Goal: Complete application form

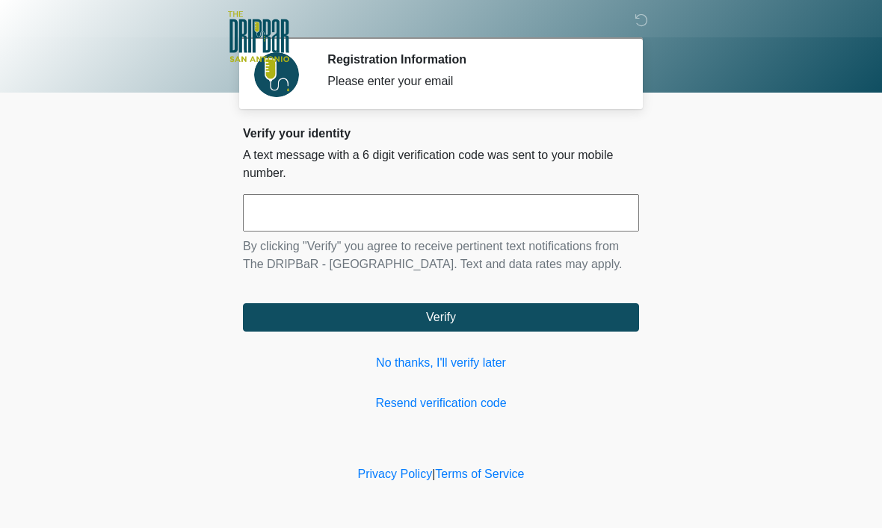
scroll to position [1, 0]
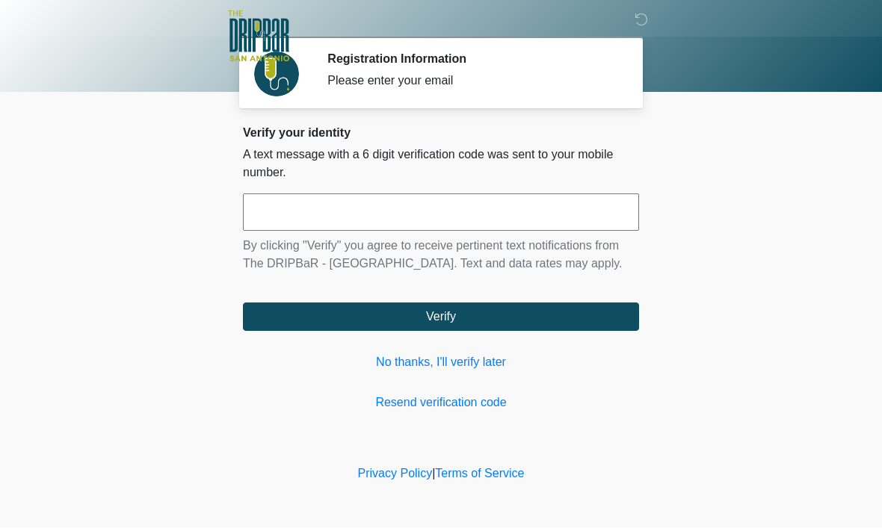
click at [463, 372] on link "No thanks, I'll verify later" at bounding box center [441, 363] width 396 height 18
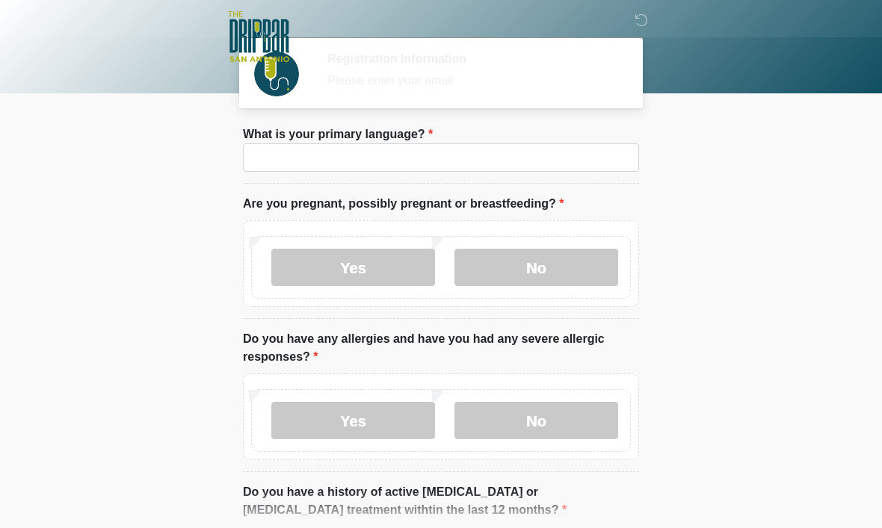
click at [345, 218] on li "Are you pregnant, possibly pregnant or breastfeeding? Are you pregnant, possibl…" at bounding box center [441, 257] width 396 height 124
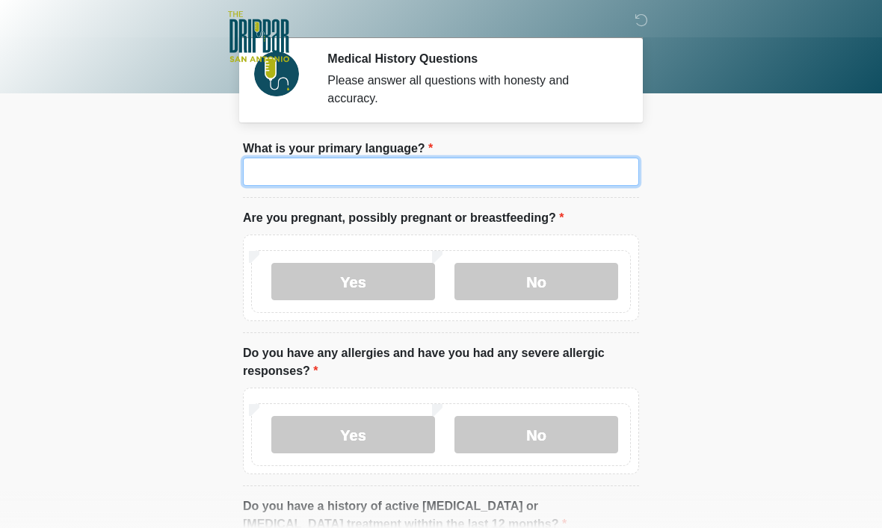
click at [360, 176] on input "What is your primary language?" at bounding box center [441, 172] width 396 height 28
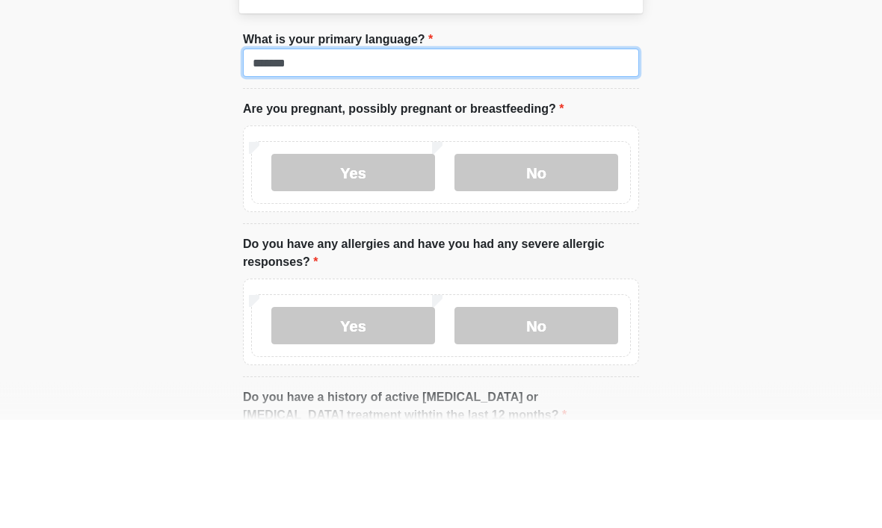
type input "*******"
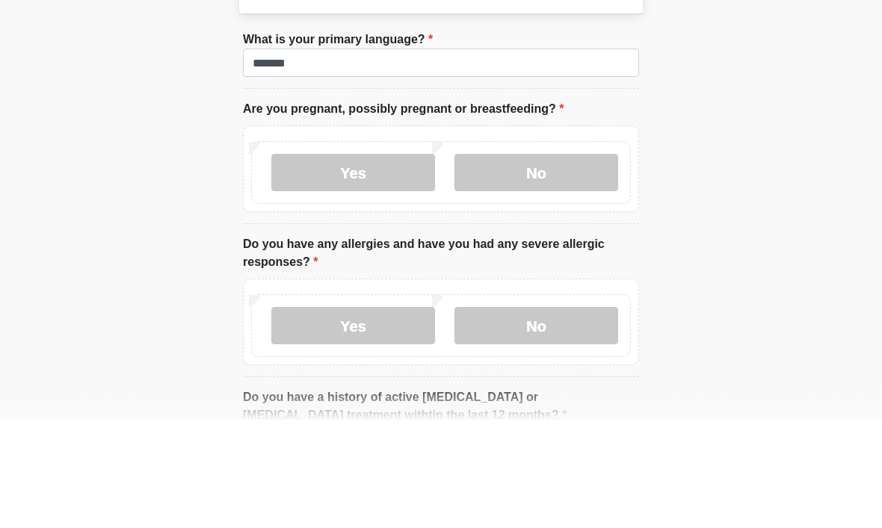
click at [531, 263] on label "No" at bounding box center [536, 281] width 164 height 37
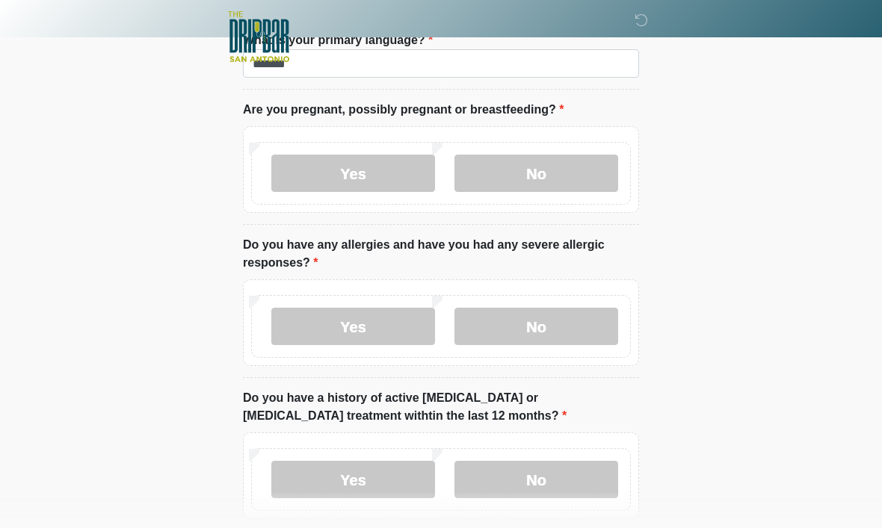
click at [545, 330] on label "No" at bounding box center [536, 326] width 164 height 37
click at [534, 473] on label "No" at bounding box center [536, 479] width 164 height 37
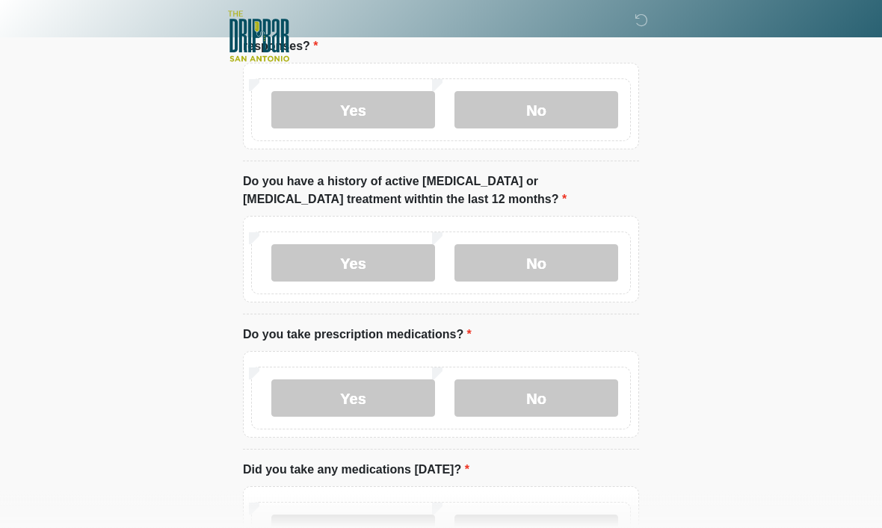
scroll to position [330, 0]
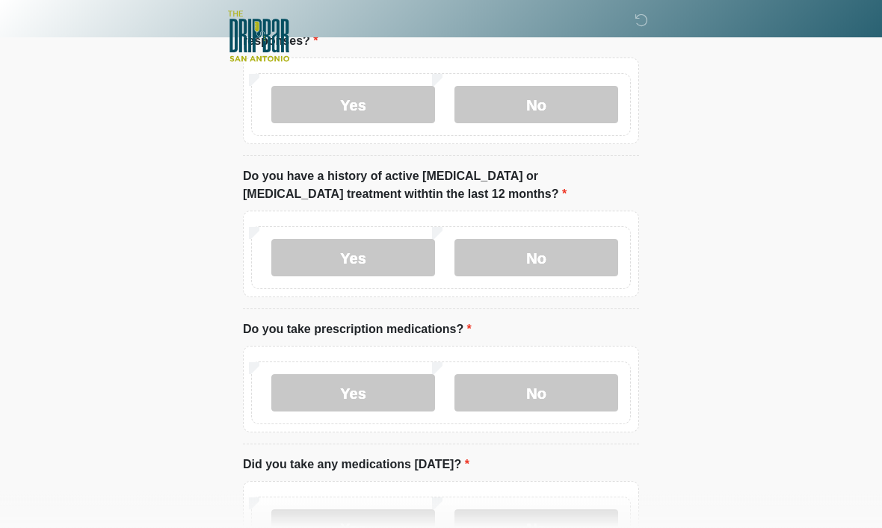
click at [368, 395] on label "Yes" at bounding box center [353, 393] width 164 height 37
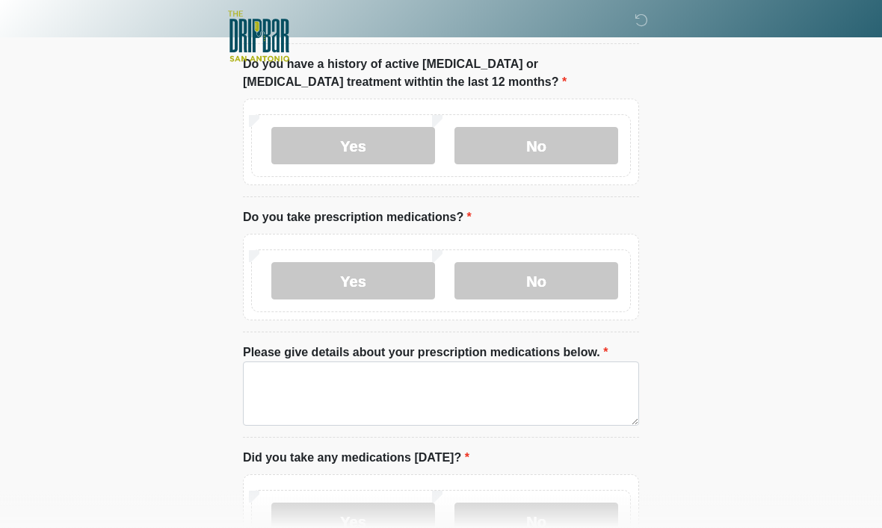
scroll to position [443, 0]
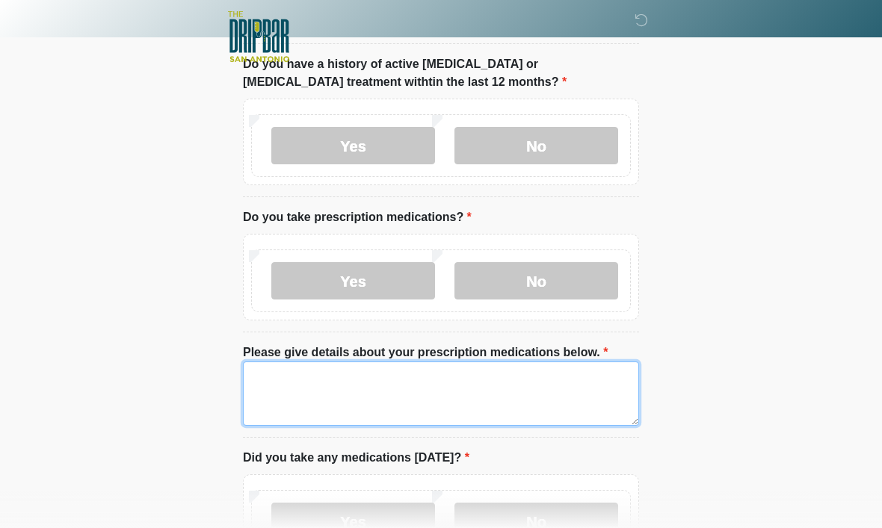
click at [368, 383] on textarea "Please give details about your prescription medications below." at bounding box center [441, 394] width 396 height 64
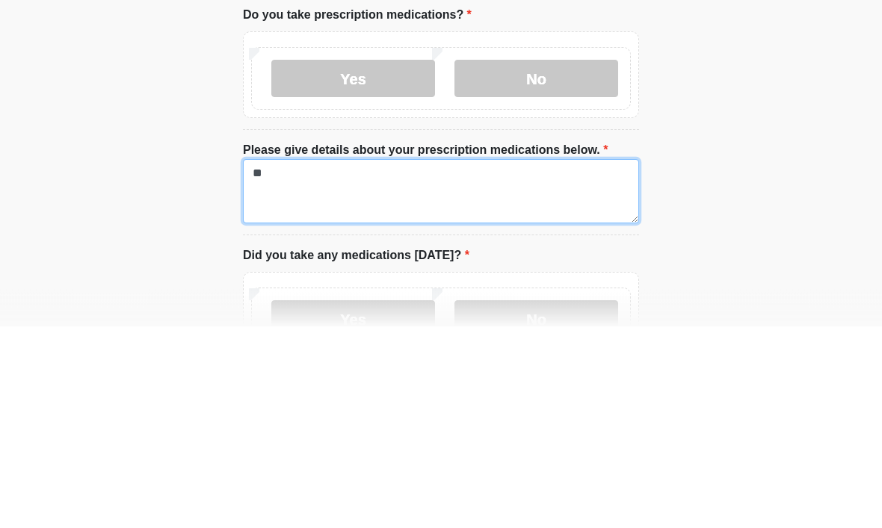
type textarea "*"
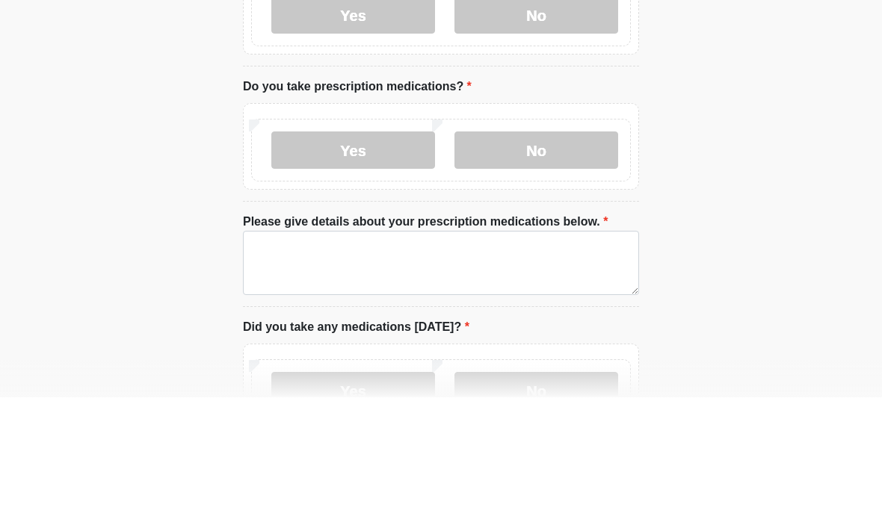
click at [533, 262] on label "No" at bounding box center [536, 280] width 164 height 37
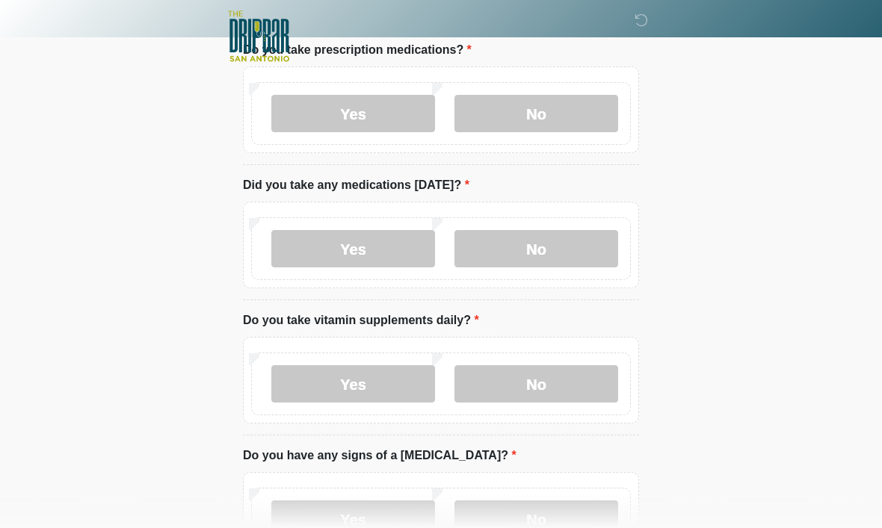
scroll to position [631, 0]
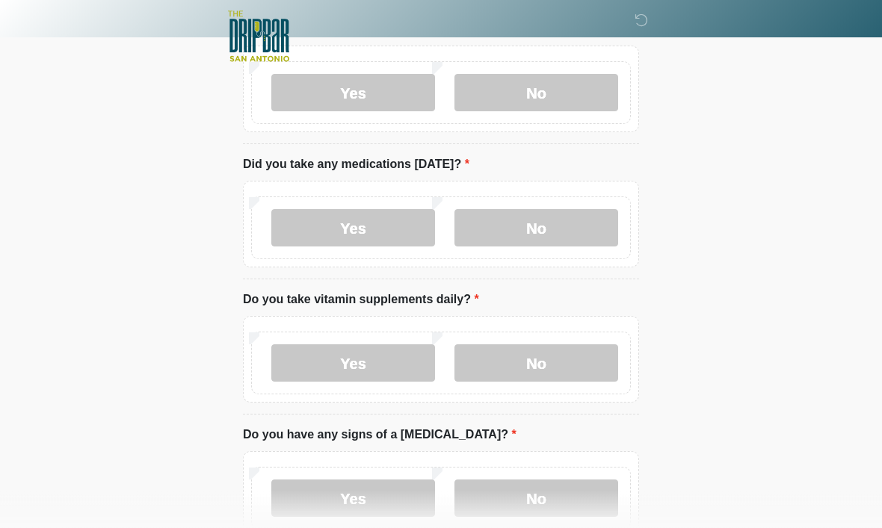
click at [541, 229] on label "No" at bounding box center [536, 228] width 164 height 37
click at [385, 369] on label "Yes" at bounding box center [353, 363] width 164 height 37
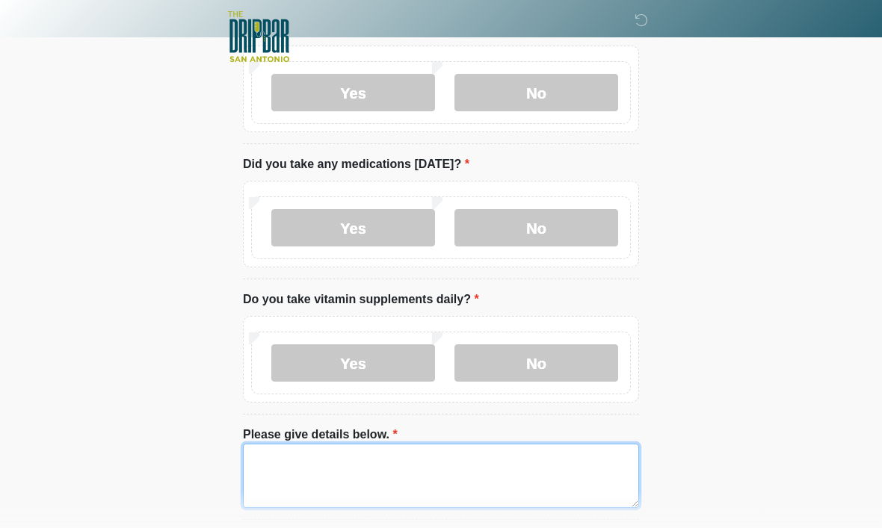
click at [476, 467] on textarea "Please give details below." at bounding box center [441, 476] width 396 height 64
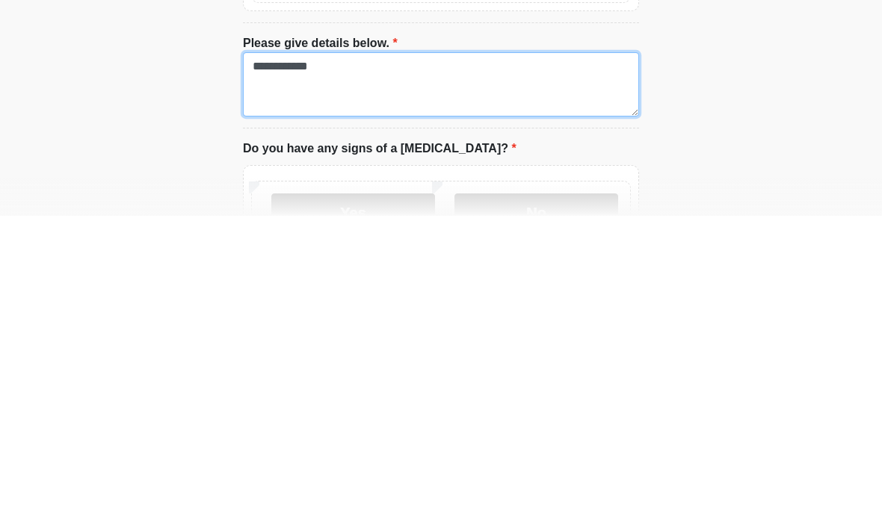
type textarea "**********"
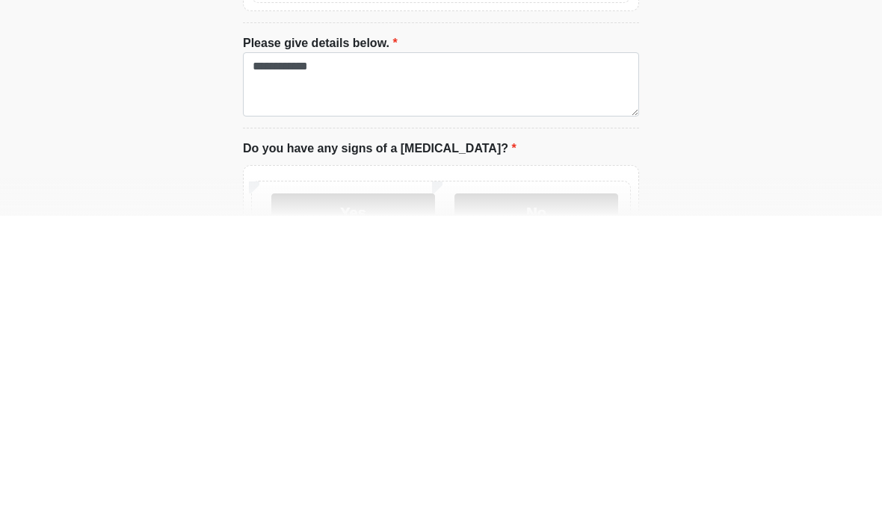
click at [516, 506] on label "No" at bounding box center [536, 524] width 164 height 37
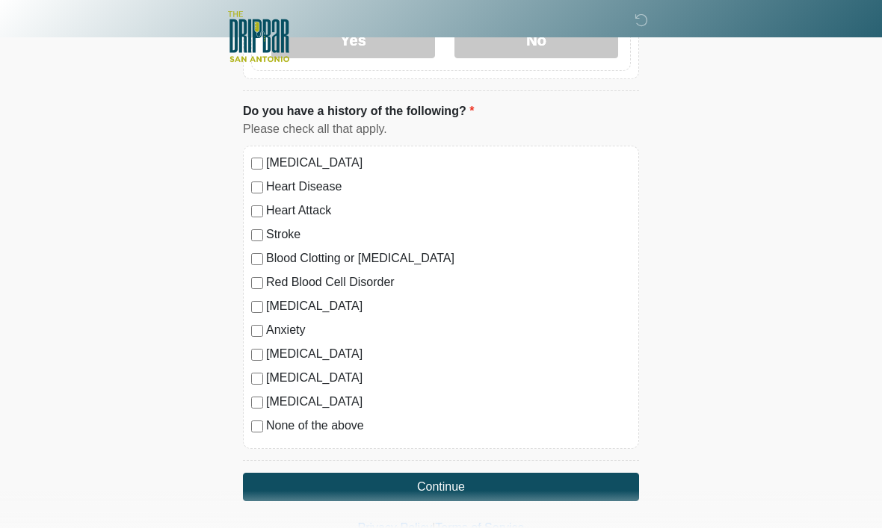
scroll to position [1196, 0]
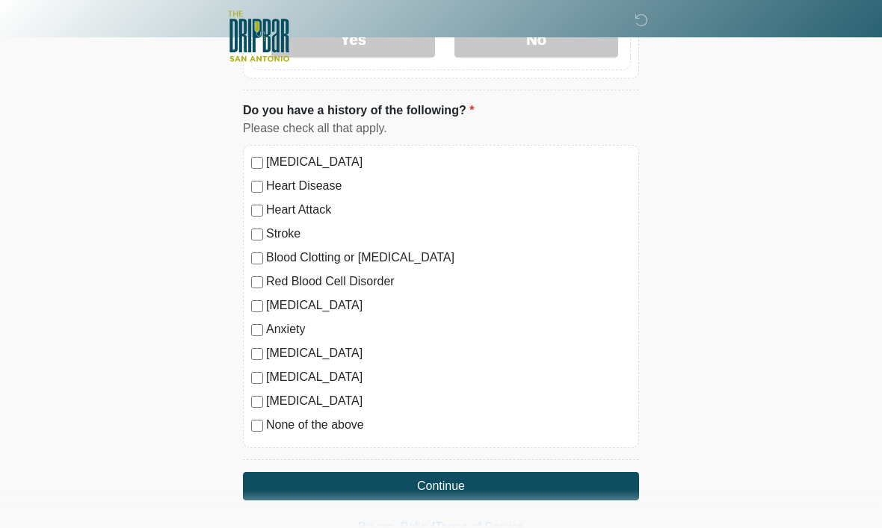
click at [428, 482] on button "Continue" at bounding box center [441, 487] width 396 height 28
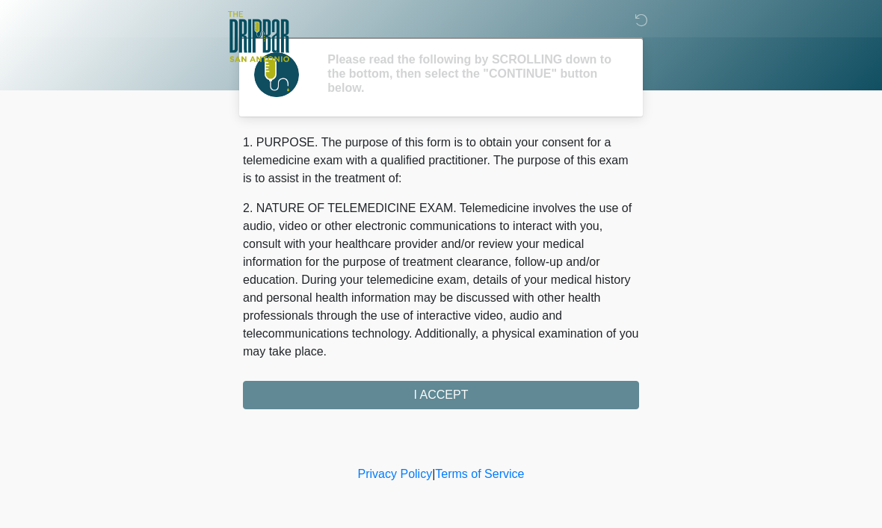
scroll to position [0, 0]
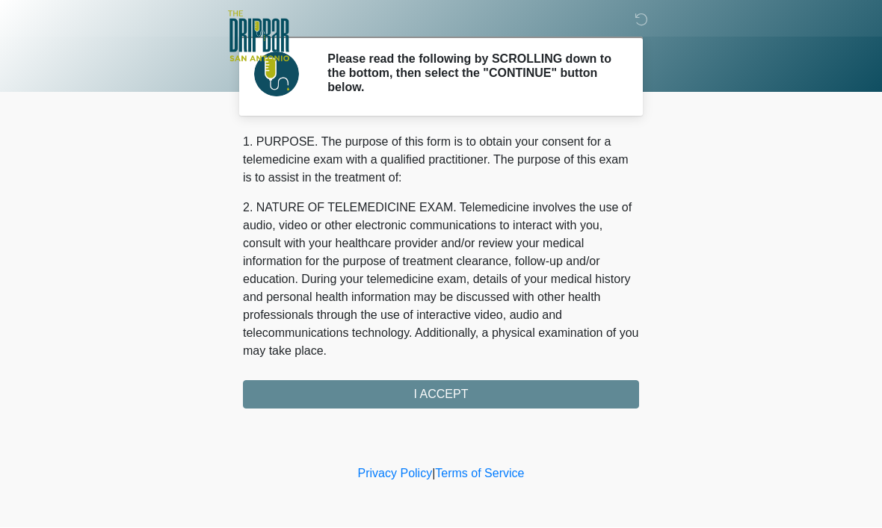
click at [451, 391] on div "1. PURPOSE. The purpose of this form is to obtain your consent for a telemedici…" at bounding box center [441, 272] width 396 height 276
click at [441, 401] on div "1. PURPOSE. The purpose of this form is to obtain your consent for a telemedici…" at bounding box center [441, 272] width 396 height 276
click at [461, 391] on div "1. PURPOSE. The purpose of this form is to obtain your consent for a telemedici…" at bounding box center [441, 272] width 396 height 276
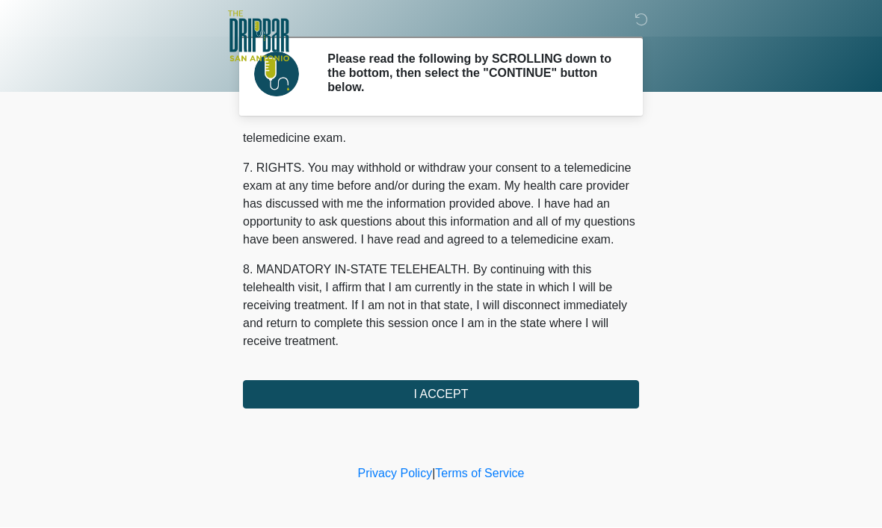
scroll to position [673, 0]
click at [448, 402] on button "I ACCEPT" at bounding box center [441, 395] width 396 height 28
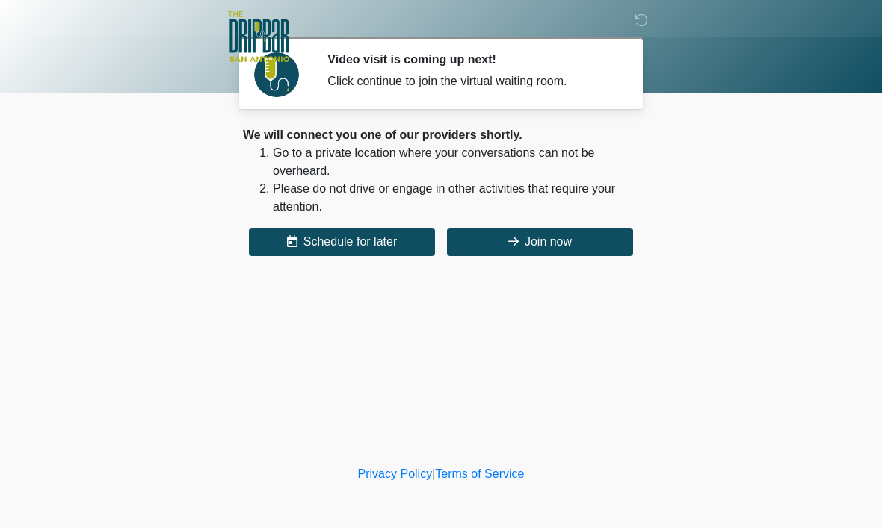
click at [558, 243] on button "Join now" at bounding box center [540, 242] width 186 height 28
